Goal: Register for event/course

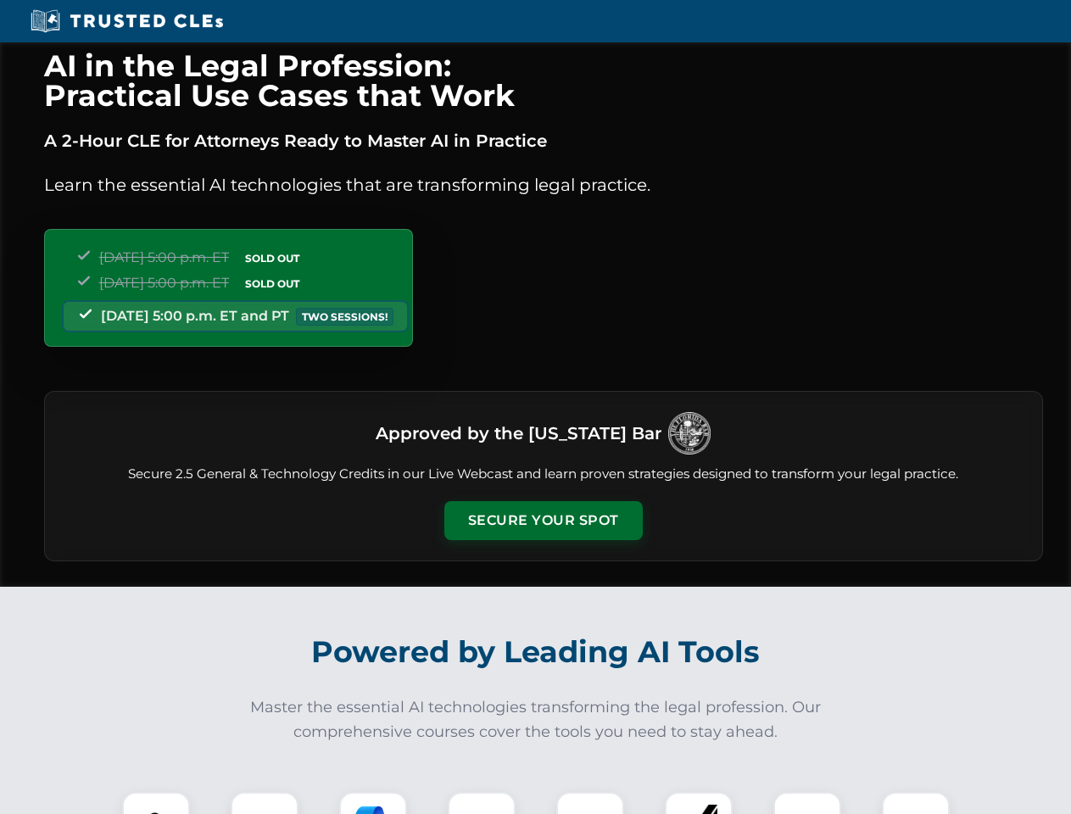
click at [543, 521] on button "Secure Your Spot" at bounding box center [543, 520] width 198 height 39
click at [156, 803] on img at bounding box center [155, 825] width 49 height 49
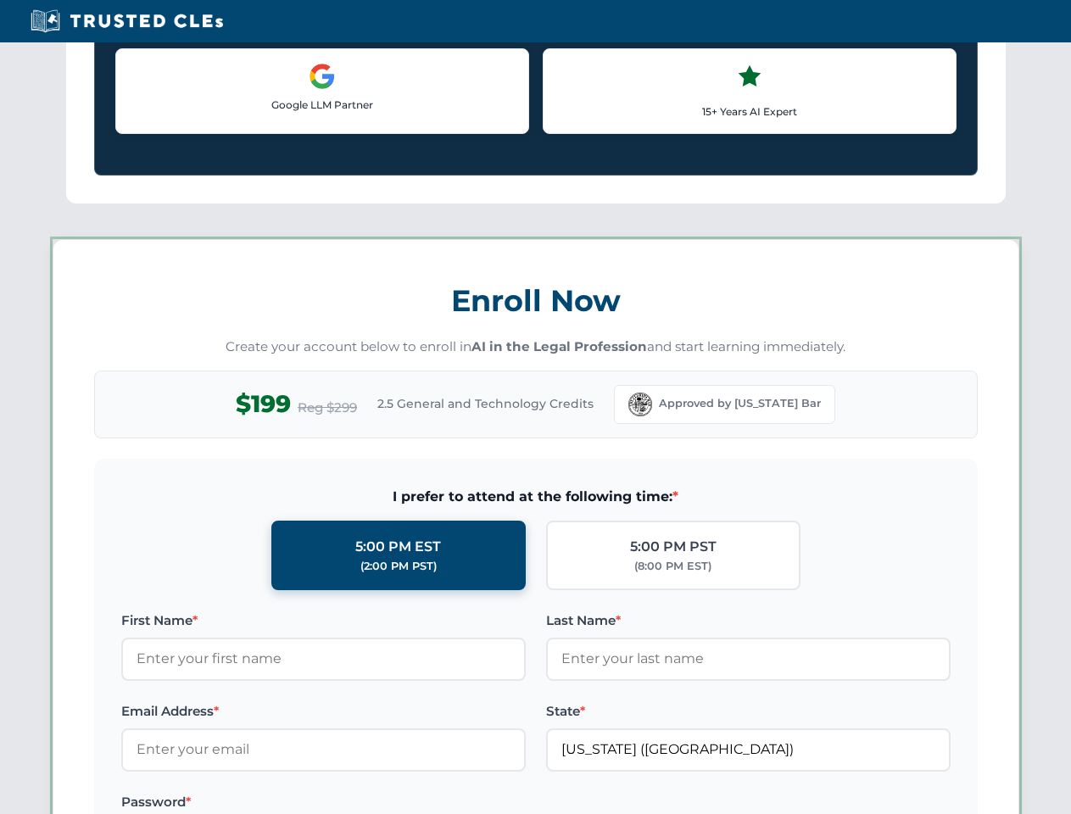
click at [482, 803] on label "Password *" at bounding box center [323, 802] width 404 height 20
